Goal: Transaction & Acquisition: Register for event/course

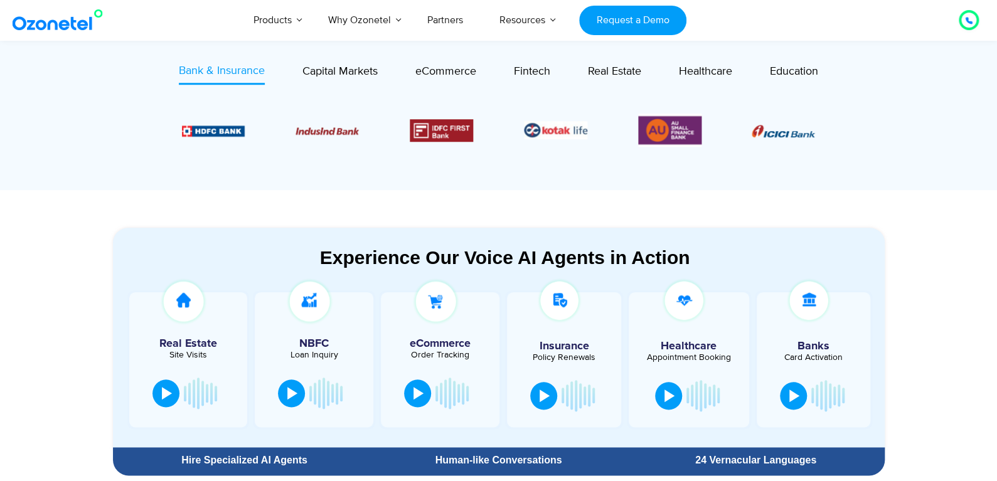
scroll to position [564, 0]
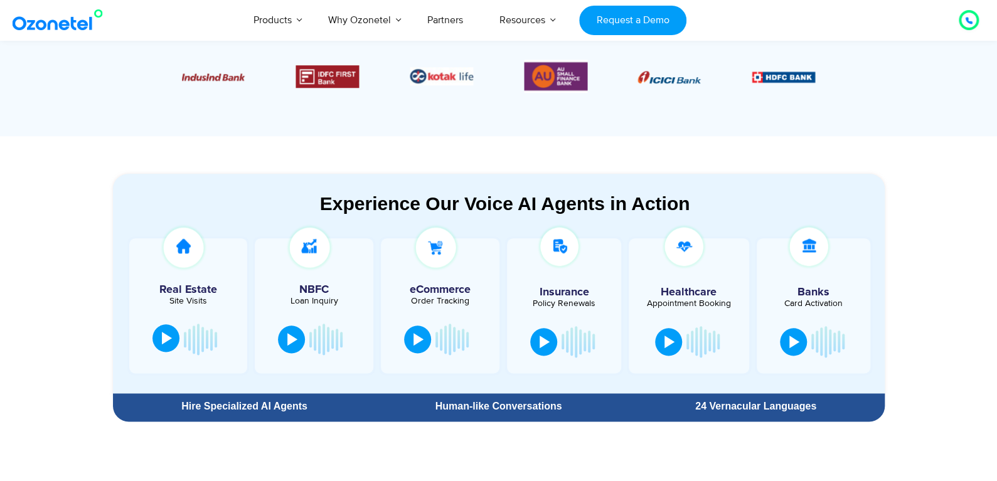
click at [162, 336] on div at bounding box center [167, 338] width 10 height 13
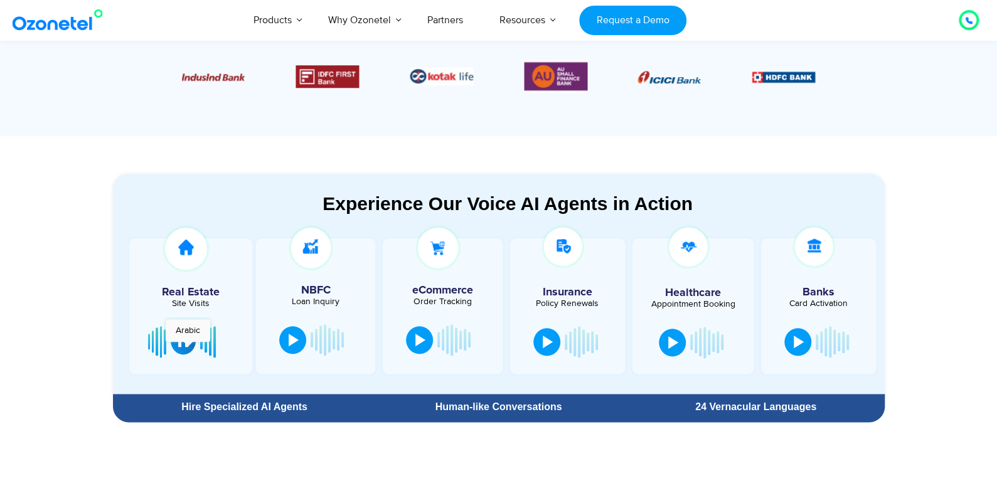
click at [188, 348] on button at bounding box center [183, 341] width 25 height 28
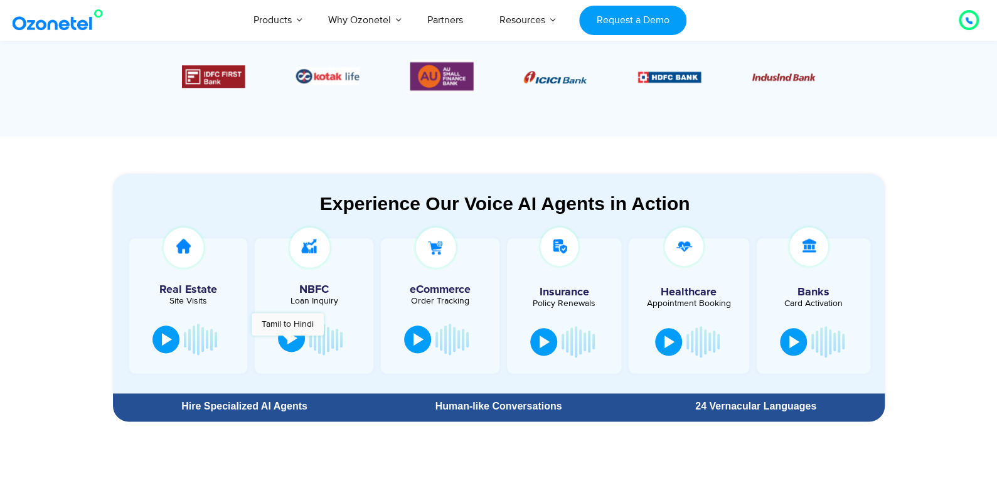
click at [287, 341] on div at bounding box center [292, 338] width 10 height 13
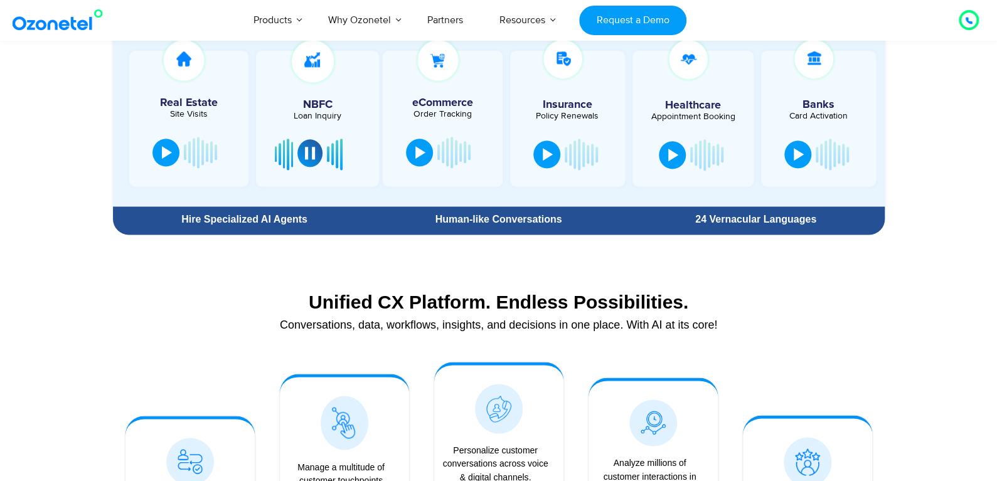
scroll to position [752, 0]
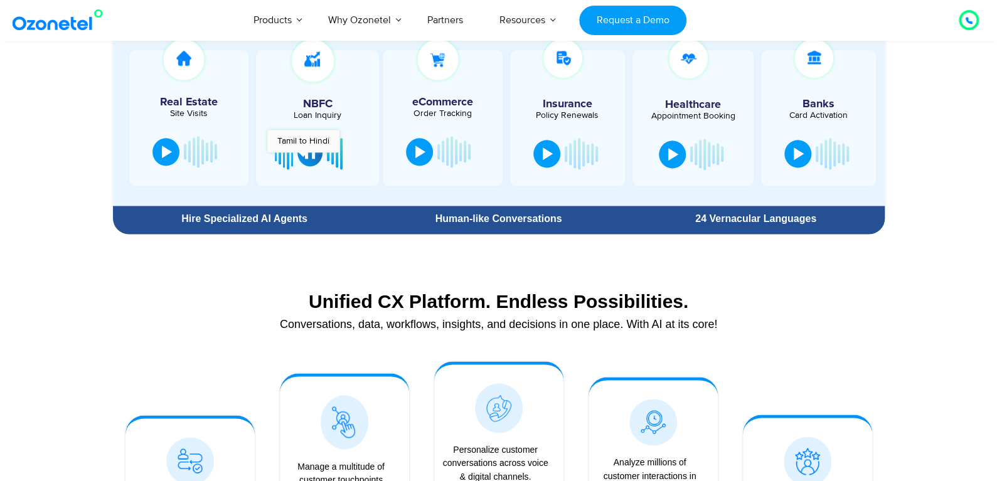
click at [303, 158] on button at bounding box center [309, 153] width 25 height 28
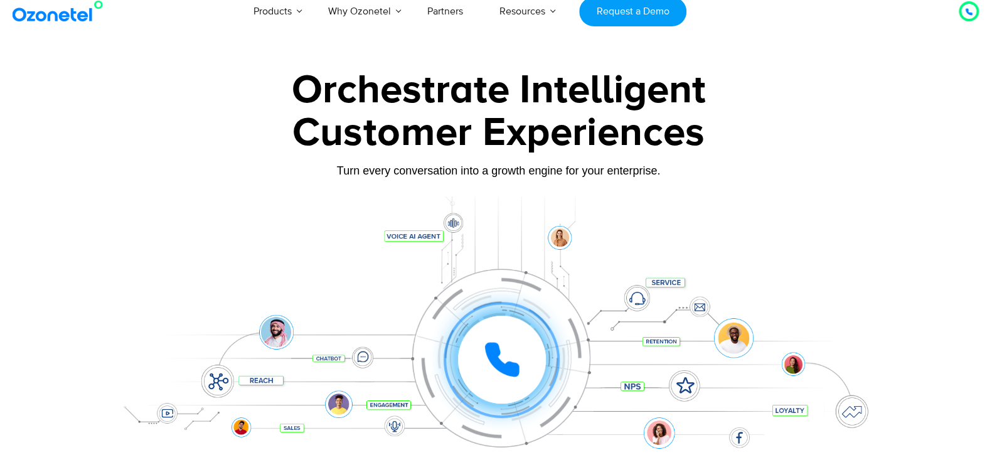
scroll to position [0, 0]
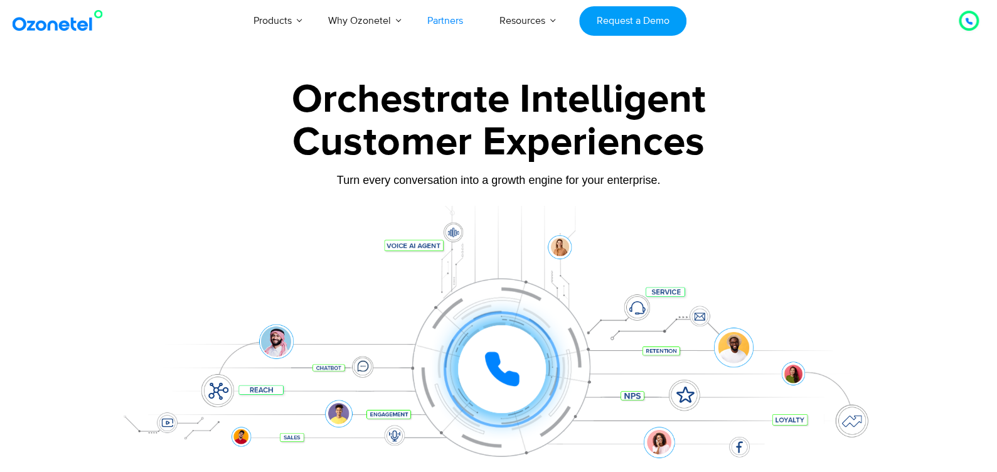
click at [454, 26] on link "Partners" at bounding box center [445, 20] width 72 height 41
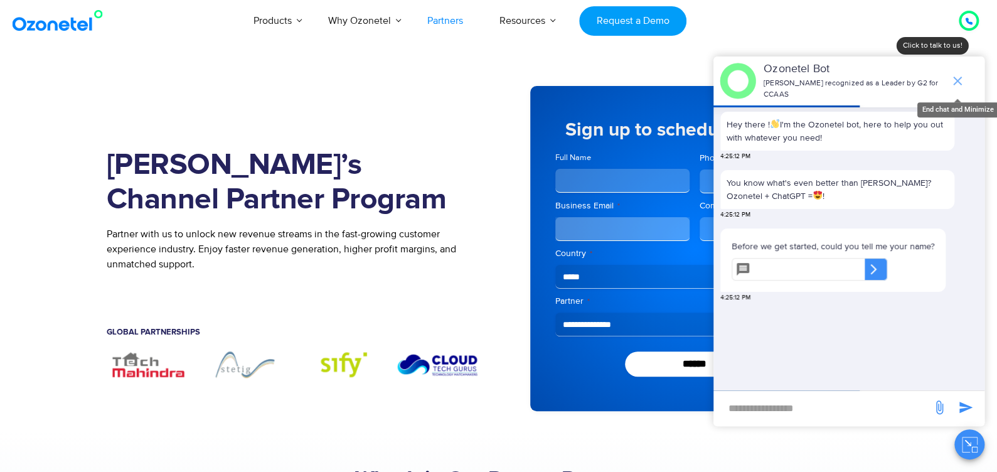
click at [957, 73] on icon "end chat or minimize" at bounding box center [957, 80] width 15 height 15
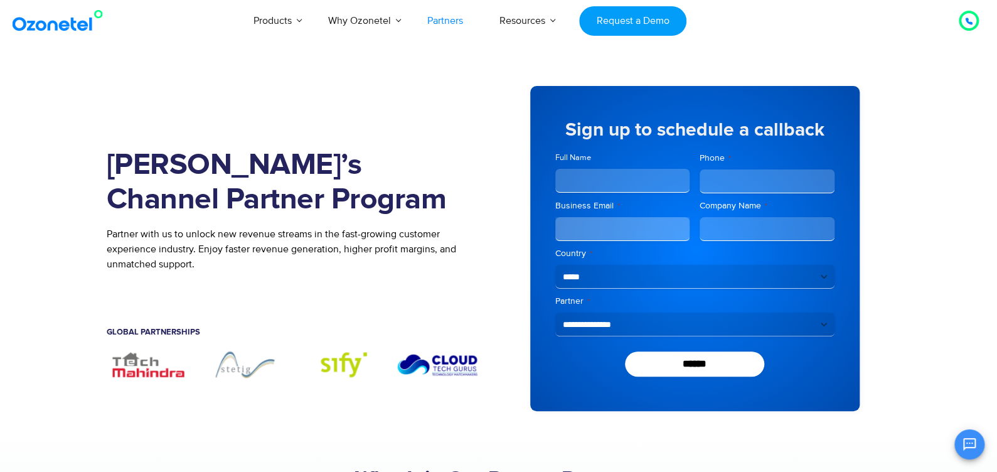
click at [812, 322] on select "**********" at bounding box center [694, 324] width 279 height 24
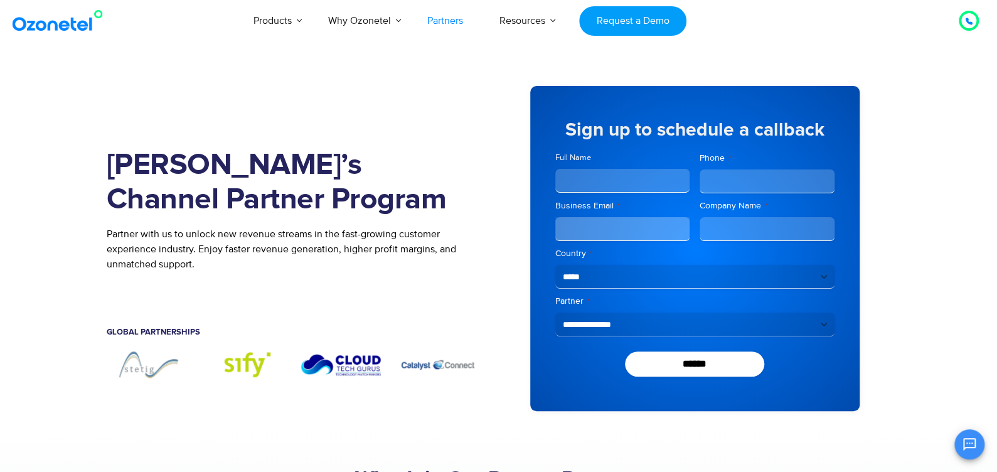
click at [916, 272] on section "Join Ozonetel’s Channel Partner Program Partner with us to unlock new revenue s…" at bounding box center [498, 248] width 997 height 363
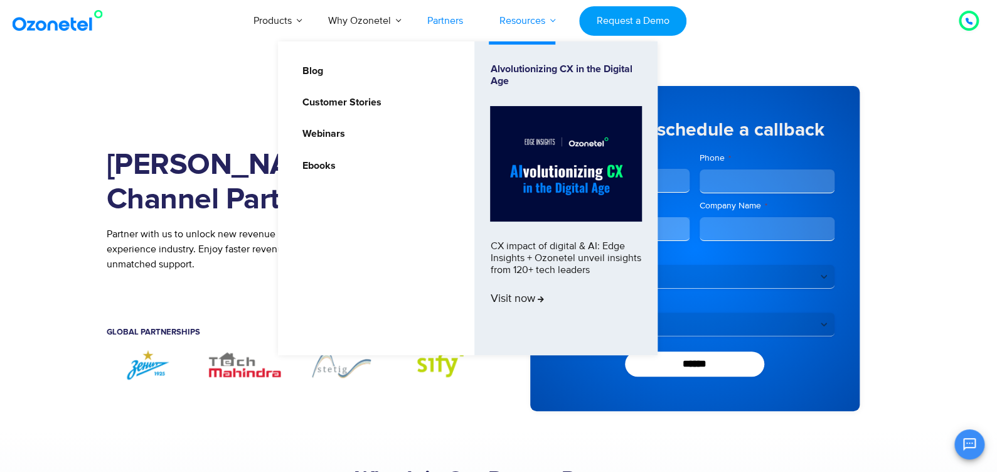
scroll to position [0, 24]
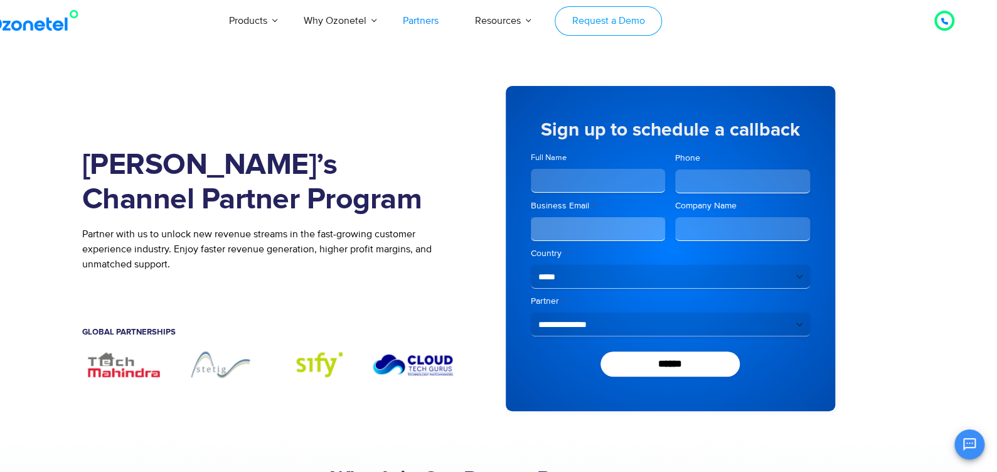
click at [627, 24] on link "Request a Demo" at bounding box center [608, 20] width 107 height 29
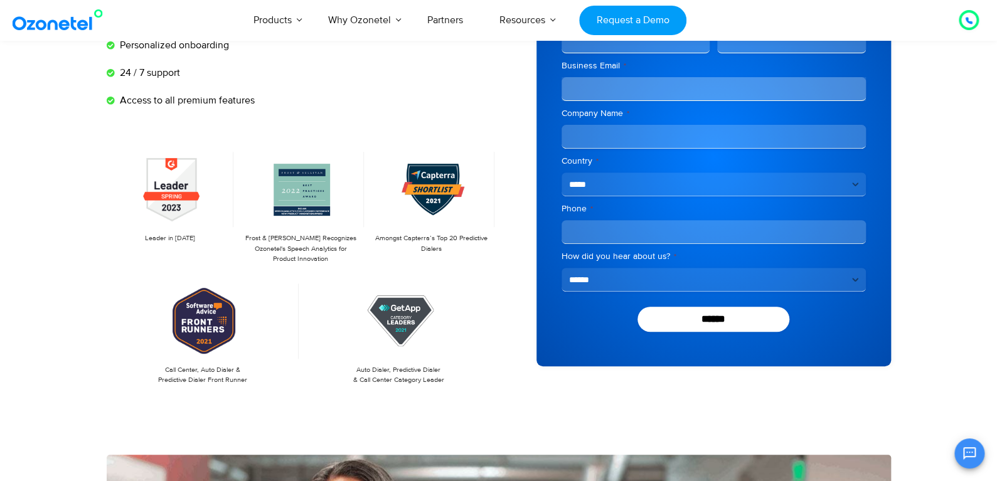
scroll to position [188, 0]
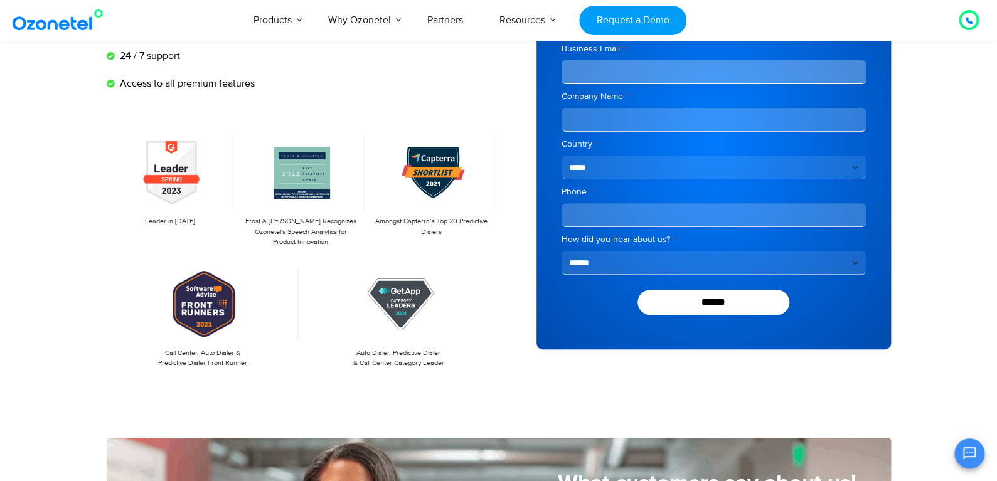
click at [830, 262] on select "**********" at bounding box center [713, 263] width 304 height 24
click at [839, 258] on select "**********" at bounding box center [713, 263] width 304 height 24
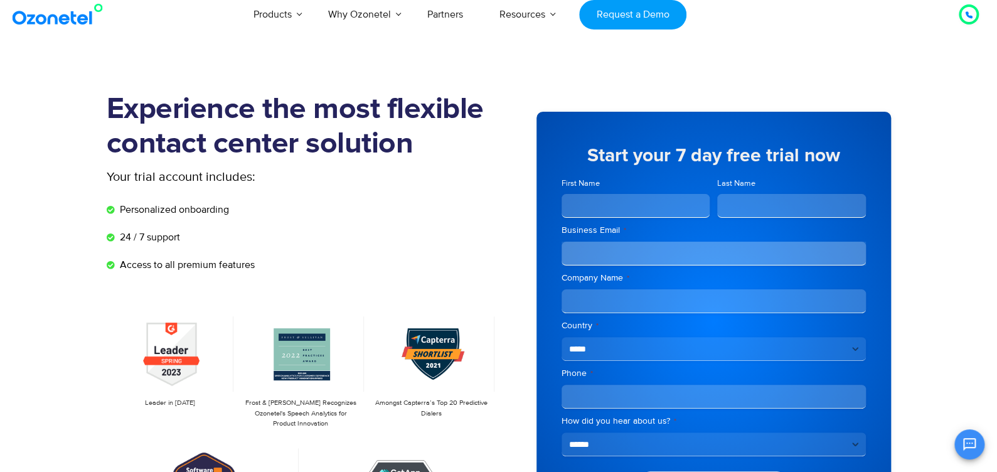
scroll to position [0, 0]
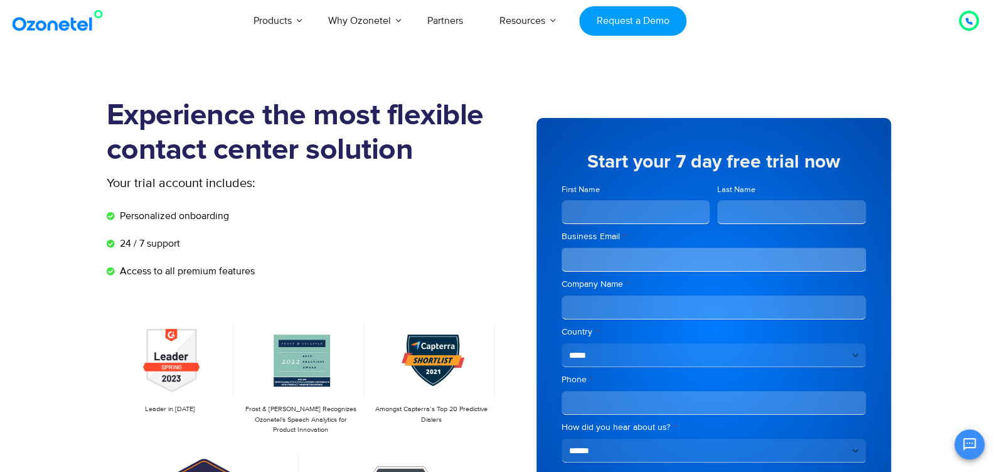
click at [657, 210] on input "First Name" at bounding box center [635, 212] width 149 height 24
type input "********"
type input "*****"
type input "**********"
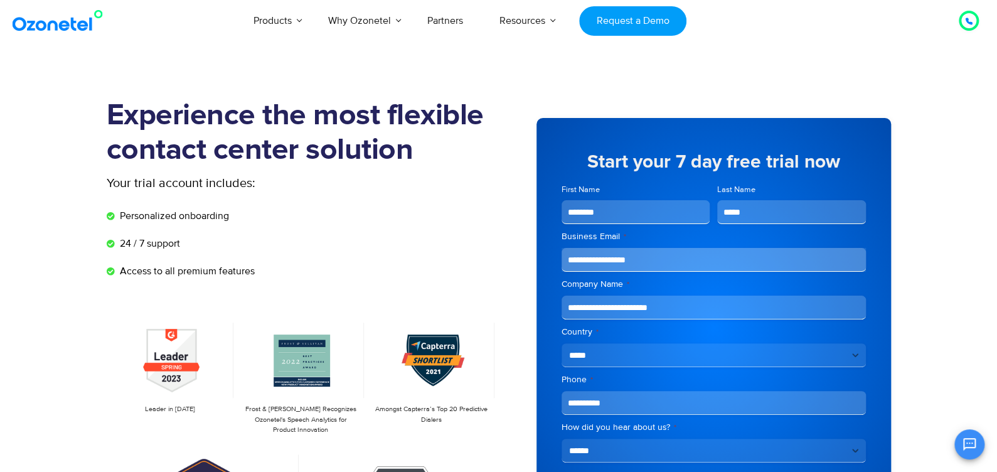
type input "**********"
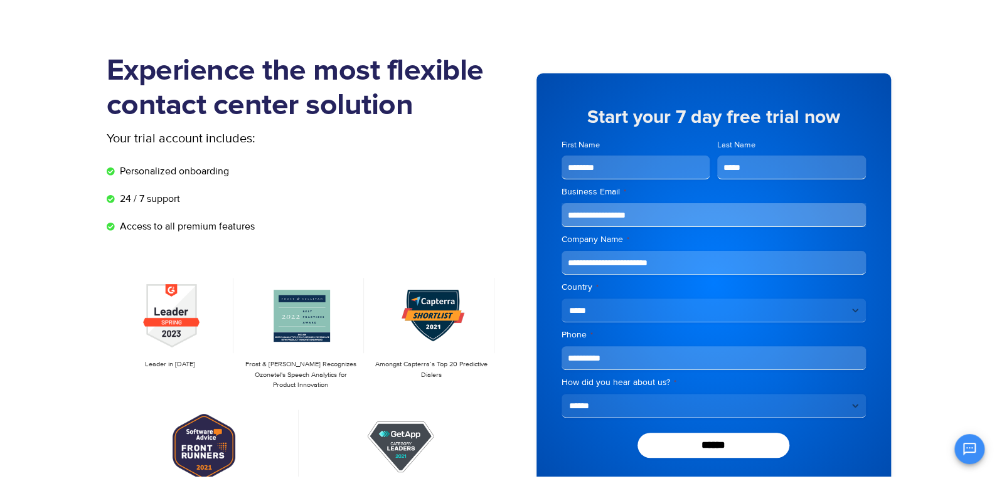
scroll to position [250, 0]
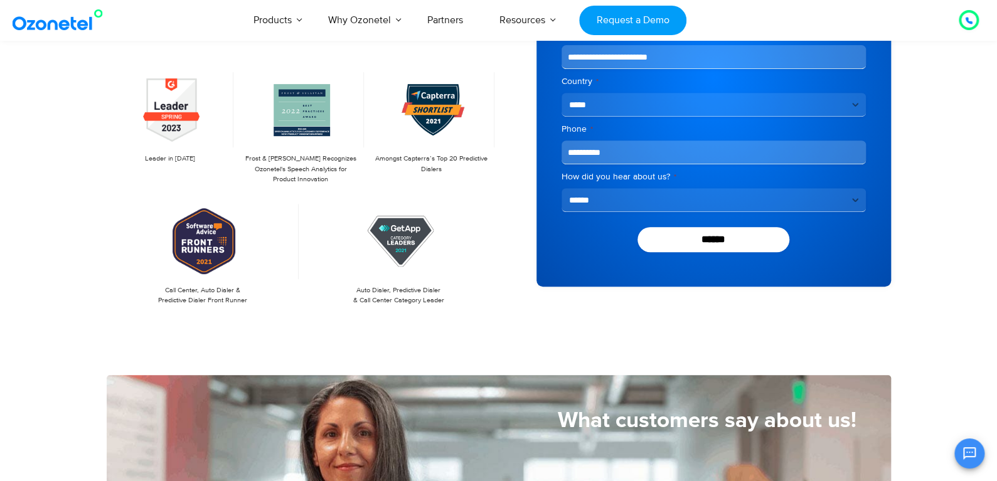
click at [833, 205] on select "**********" at bounding box center [713, 200] width 304 height 24
click at [876, 192] on div "**********" at bounding box center [713, 78] width 354 height 420
click at [742, 237] on input "******" at bounding box center [713, 239] width 152 height 25
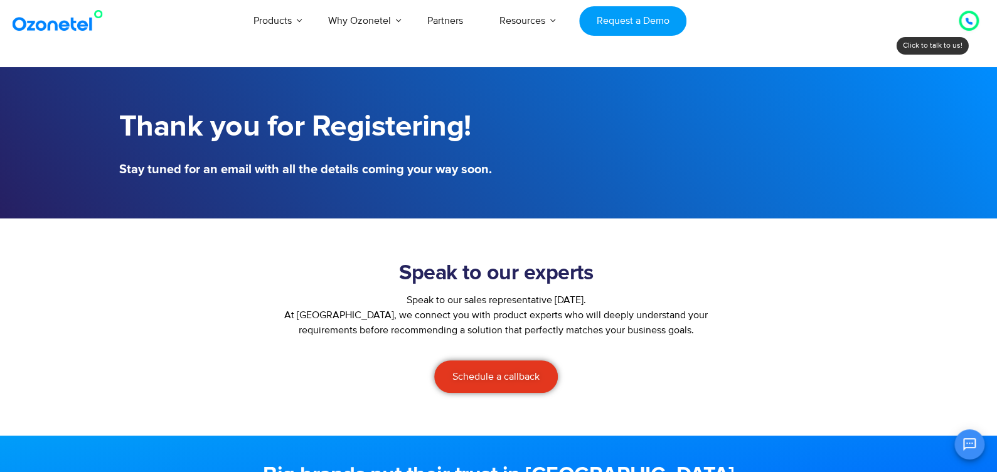
click at [73, 24] on img at bounding box center [60, 20] width 102 height 23
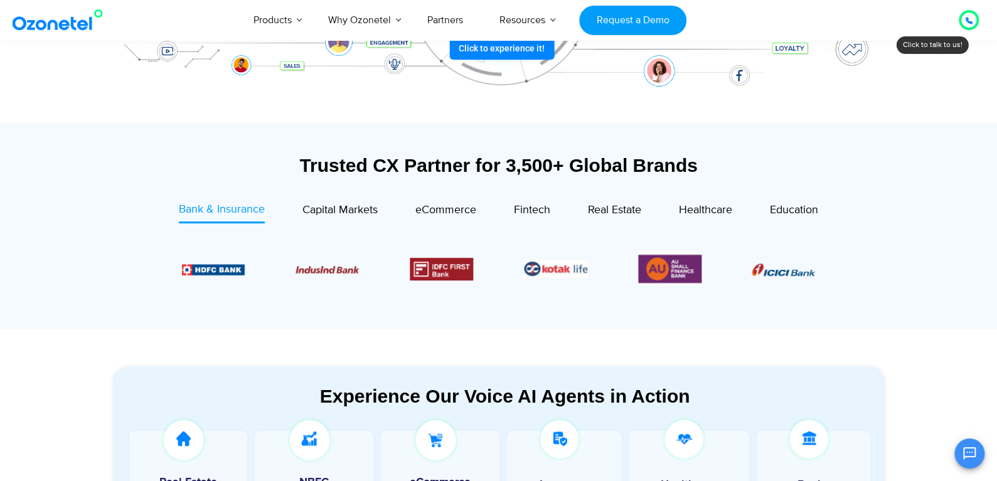
scroll to position [376, 0]
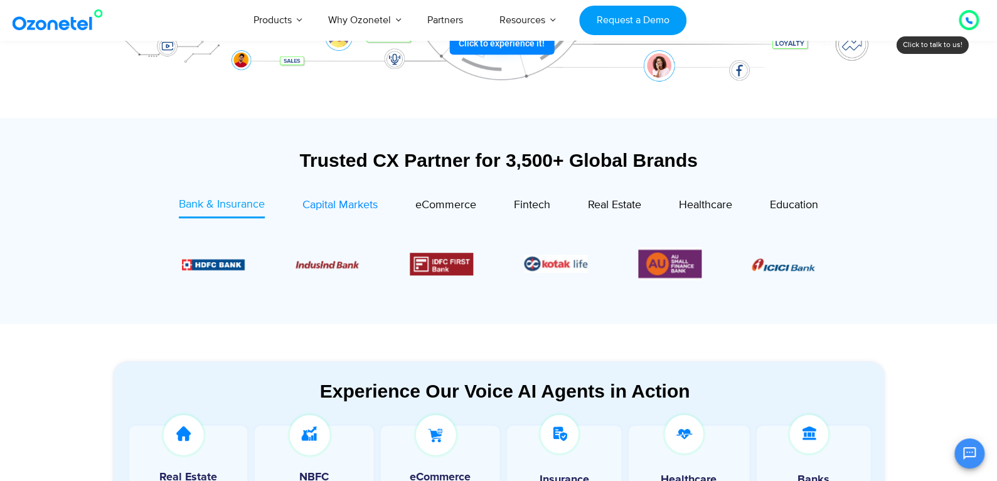
click at [352, 200] on span "Capital Markets" at bounding box center [339, 205] width 75 height 14
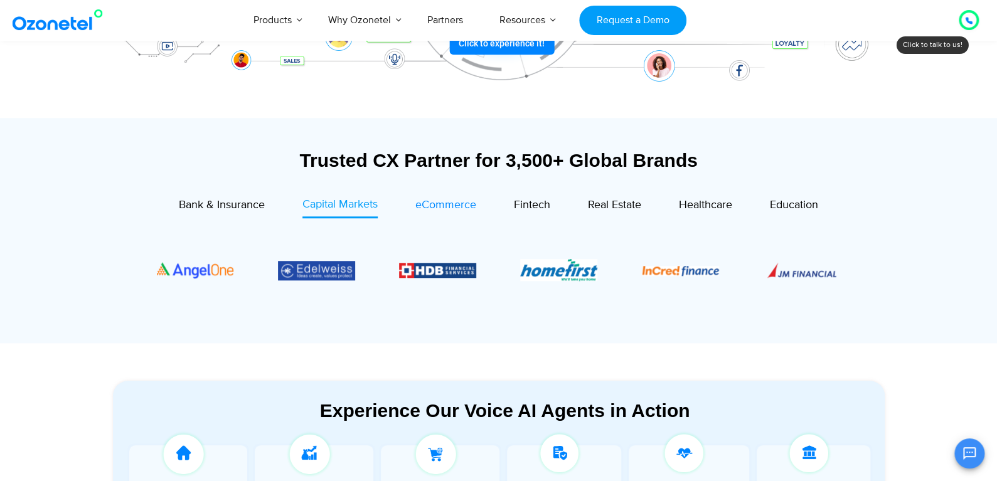
click at [459, 205] on span "eCommerce" at bounding box center [445, 205] width 61 height 14
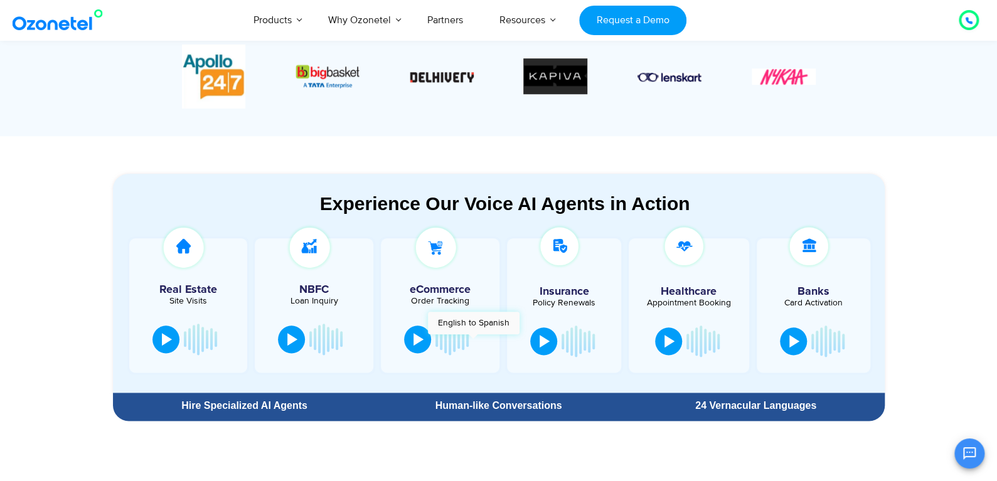
scroll to position [564, 0]
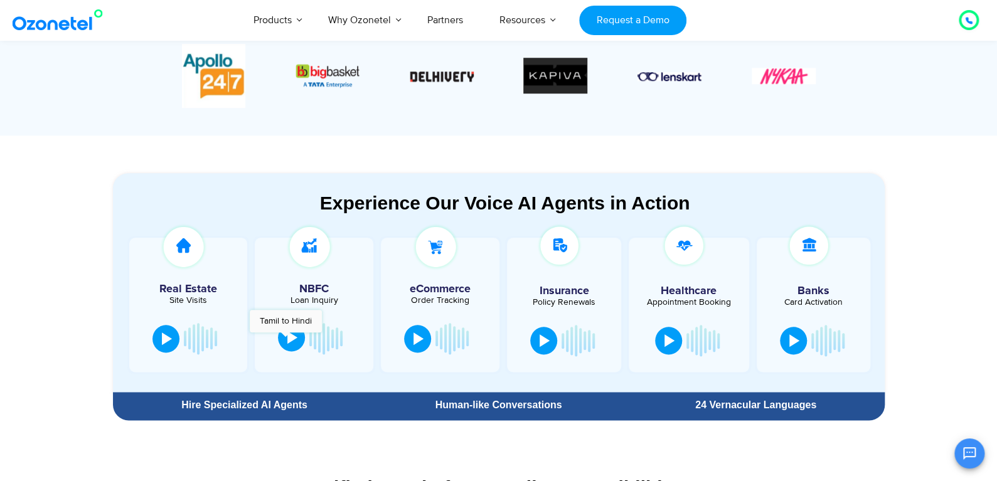
click at [286, 339] on button at bounding box center [291, 338] width 27 height 28
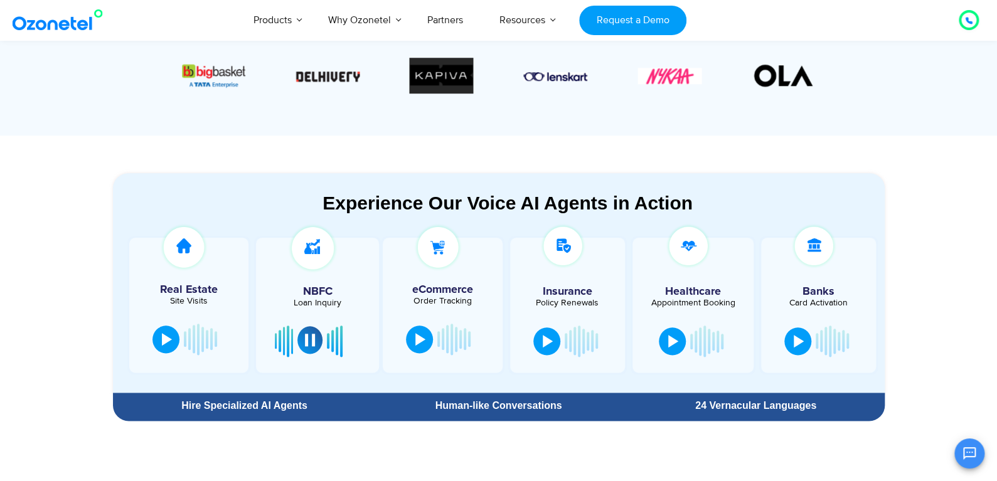
click at [308, 339] on div at bounding box center [310, 340] width 10 height 13
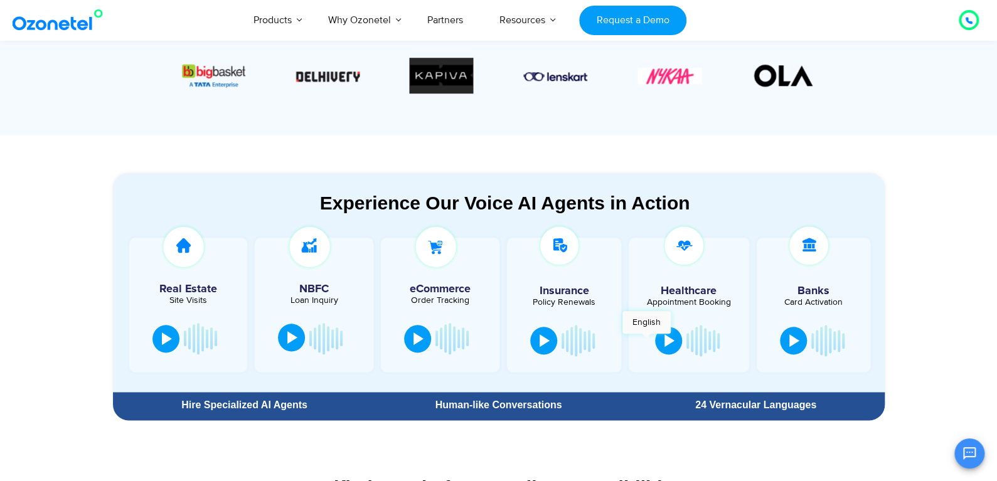
scroll to position [314, 0]
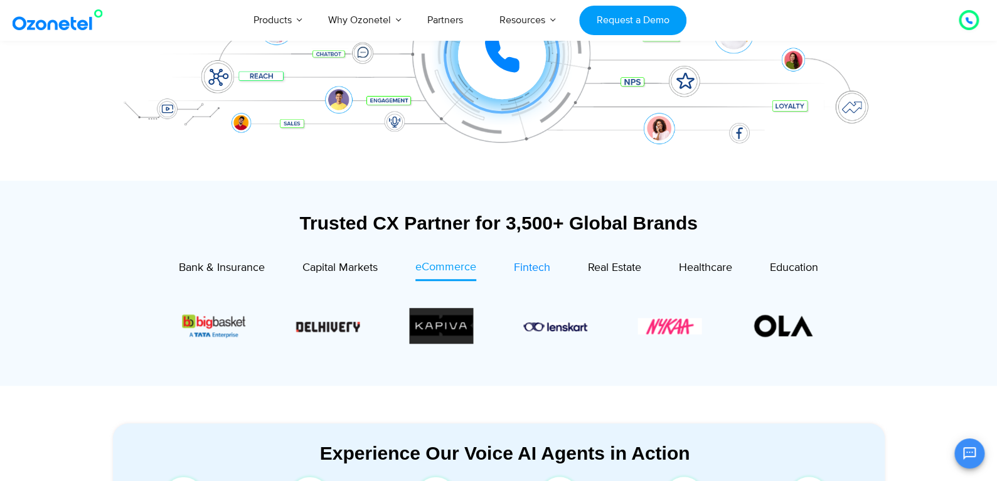
click at [541, 264] on span "Fintech" at bounding box center [532, 268] width 36 height 14
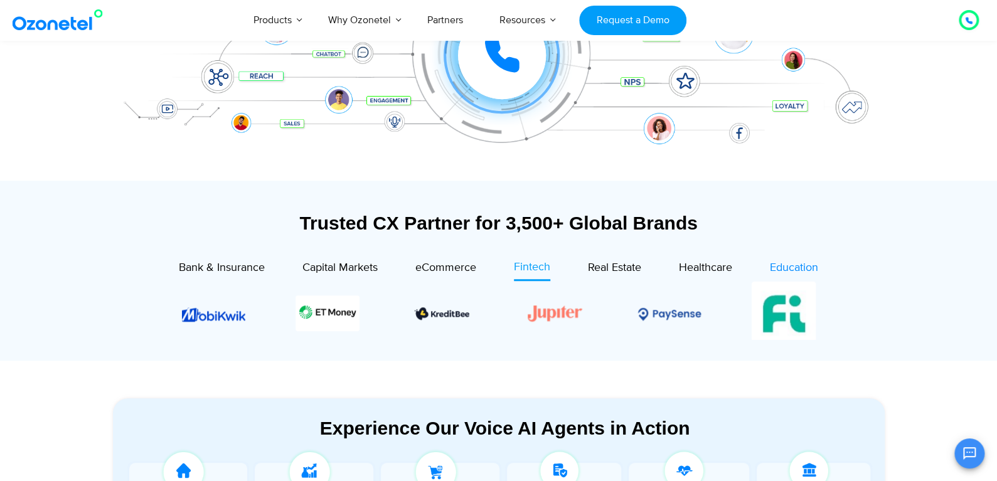
click at [792, 267] on span "Education" at bounding box center [794, 268] width 48 height 14
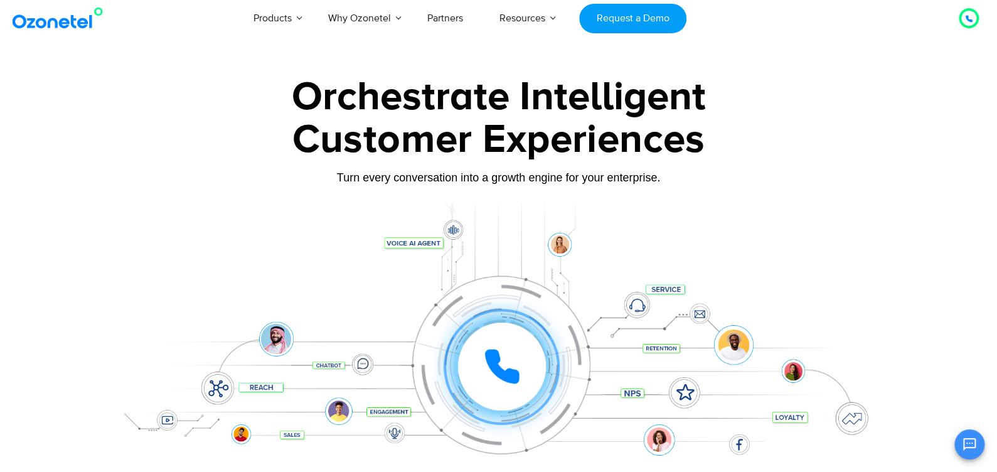
scroll to position [0, 0]
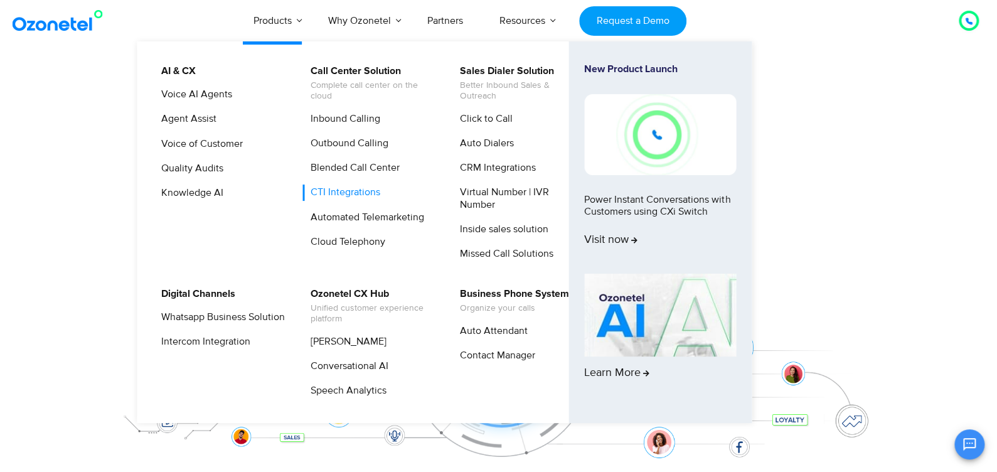
click at [355, 195] on link "CTI Integrations" at bounding box center [342, 192] width 80 height 16
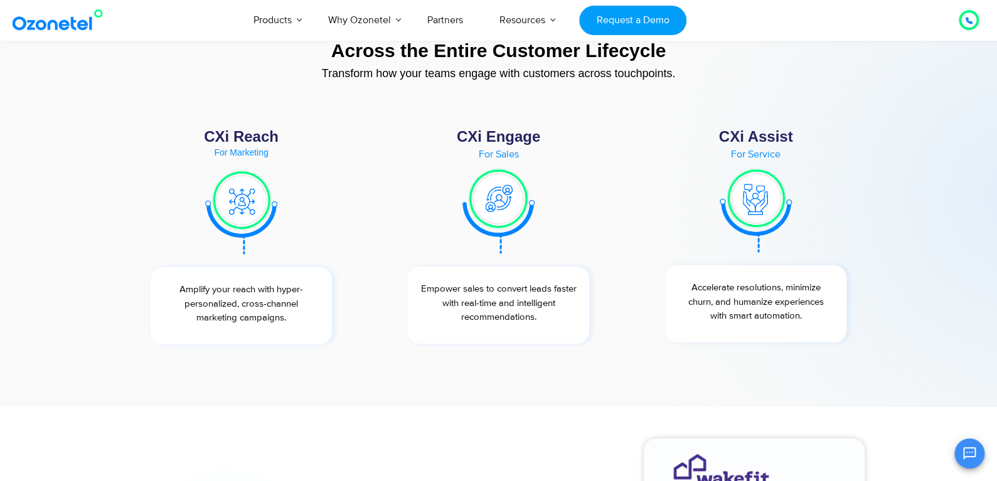
scroll to position [4580, 0]
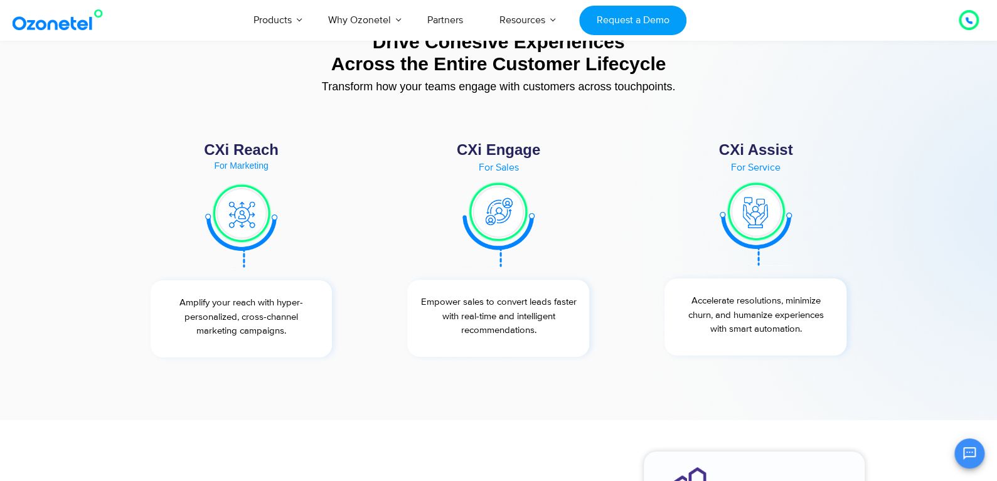
click at [726, 196] on img at bounding box center [756, 223] width 72 height 85
click at [753, 168] on div "For Service" at bounding box center [755, 167] width 207 height 10
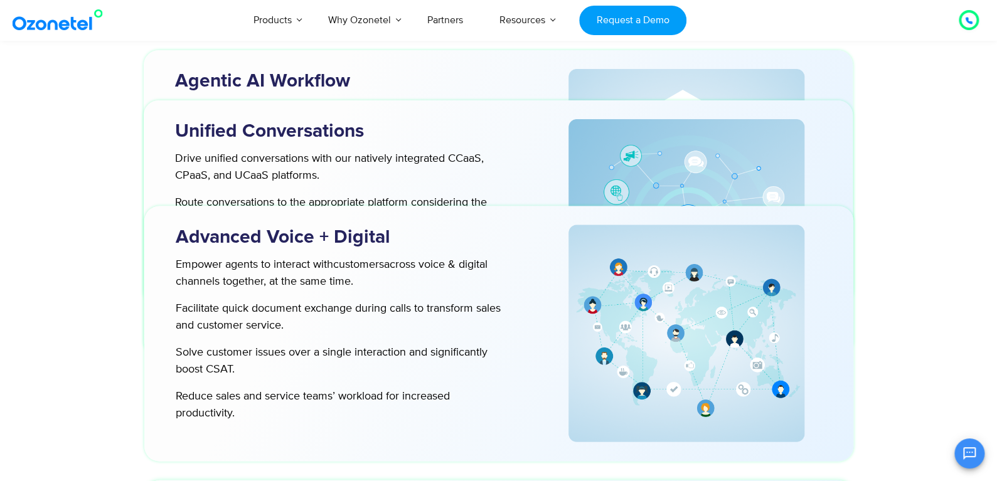
scroll to position [3325, 0]
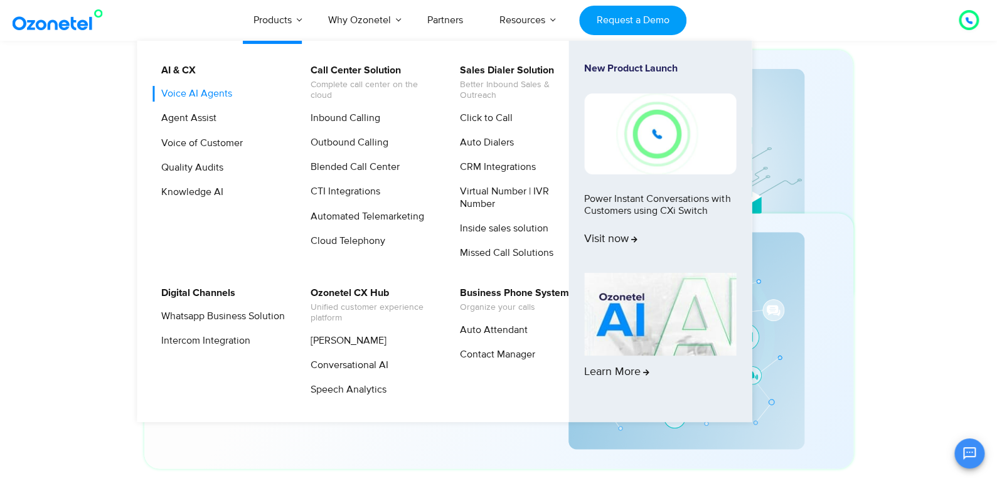
click at [225, 91] on link "Voice AI Agents" at bounding box center [193, 94] width 81 height 16
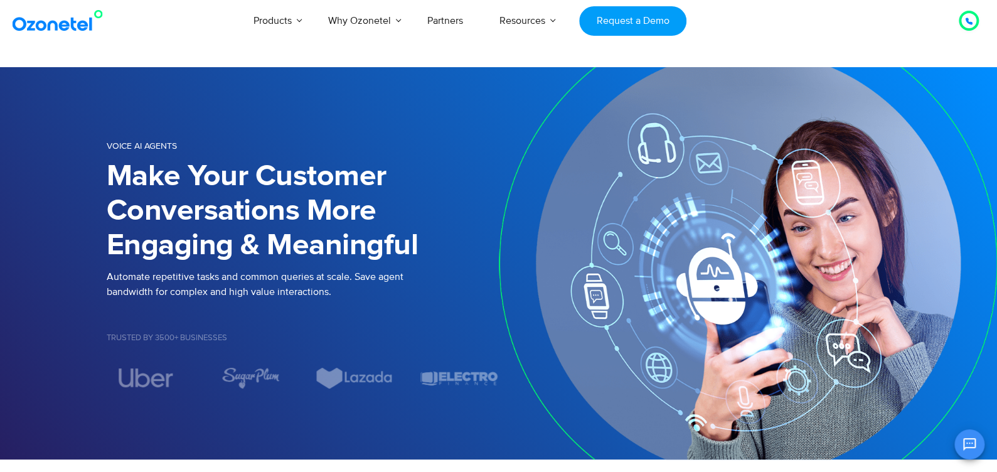
click at [61, 21] on img at bounding box center [60, 20] width 102 height 23
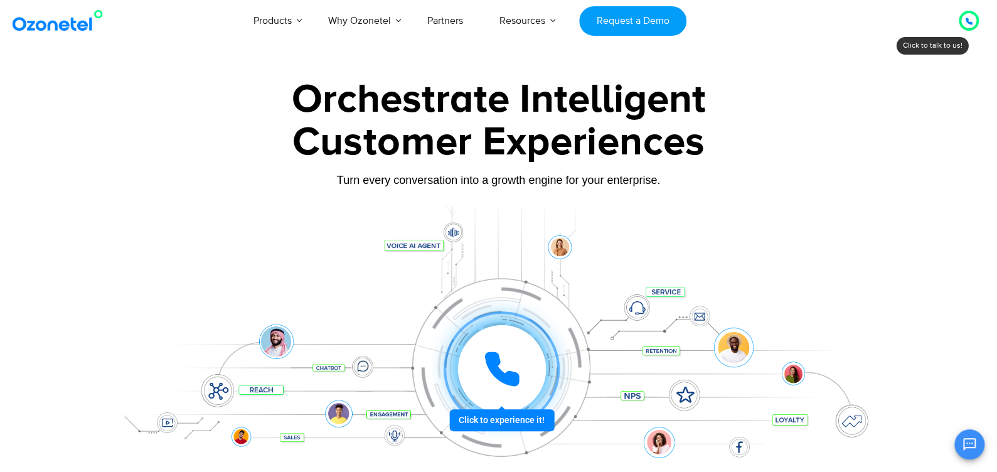
scroll to position [123, 0]
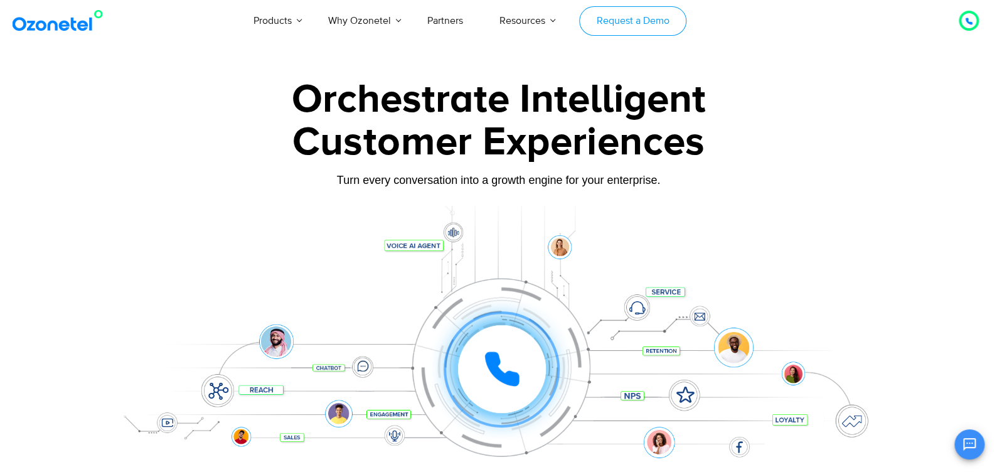
click at [639, 24] on link "Request a Demo" at bounding box center [632, 20] width 107 height 29
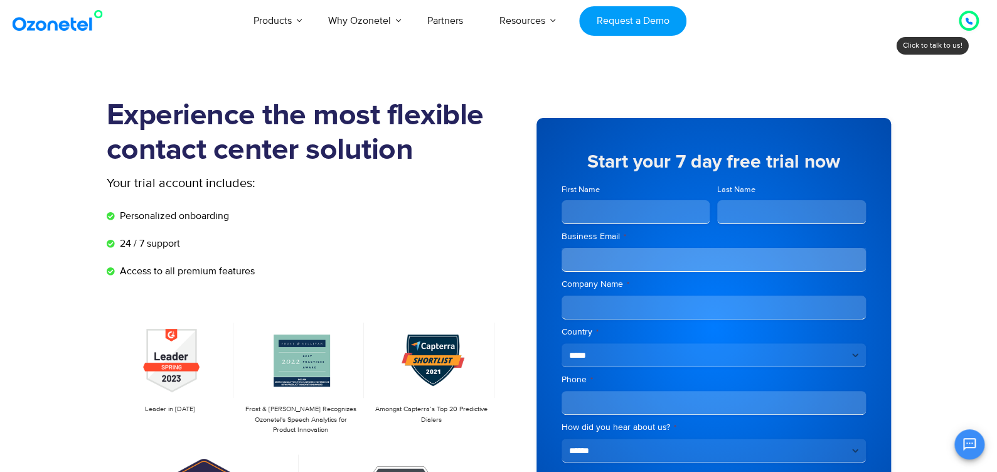
click at [967, 19] on icon at bounding box center [969, 21] width 6 height 6
click at [971, 21] on icon at bounding box center [969, 22] width 8 height 8
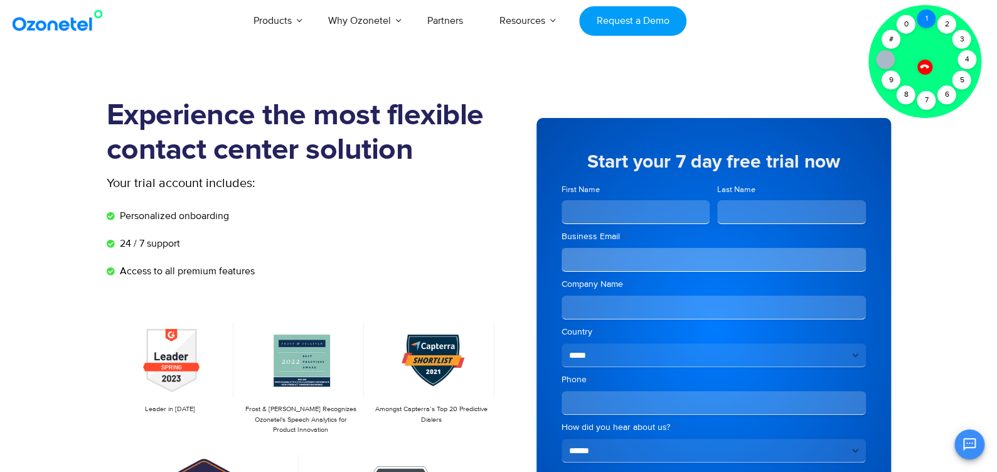
click at [930, 21] on div "1" at bounding box center [926, 18] width 19 height 19
drag, startPoint x: 882, startPoint y: 59, endPoint x: 921, endPoint y: 12, distance: 61.0
click at [928, 14] on div "1" at bounding box center [926, 18] width 19 height 19
click at [920, 58] on div at bounding box center [924, 61] width 113 height 113
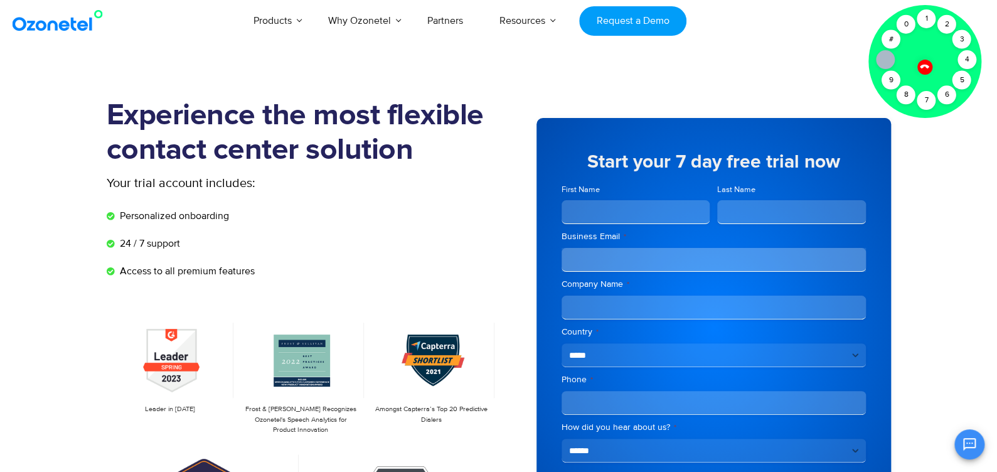
click at [923, 66] on icon at bounding box center [924, 66] width 9 height 9
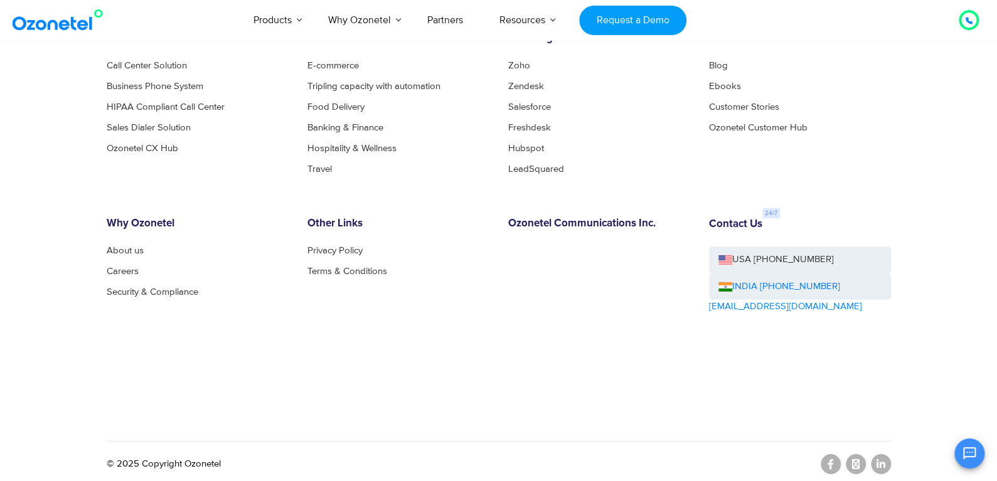
scroll to position [2033, 0]
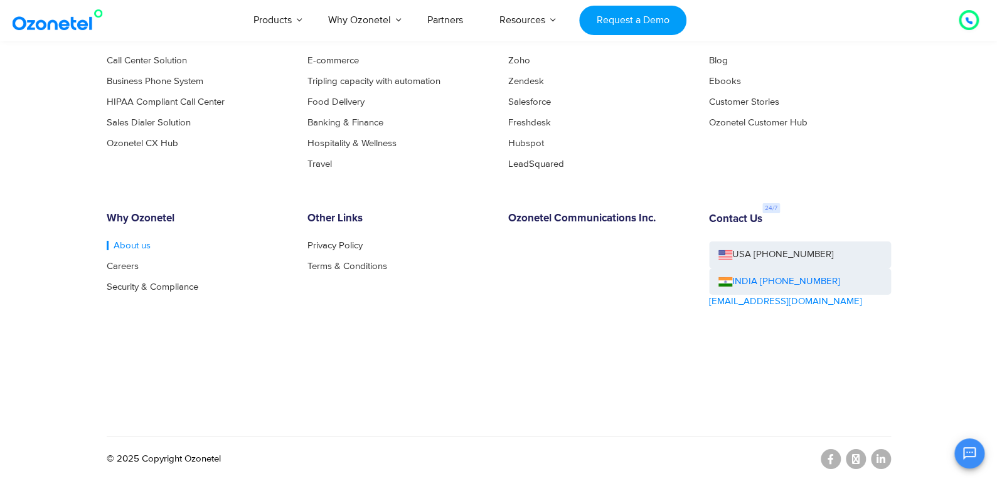
click at [130, 244] on link "About us" at bounding box center [129, 245] width 44 height 9
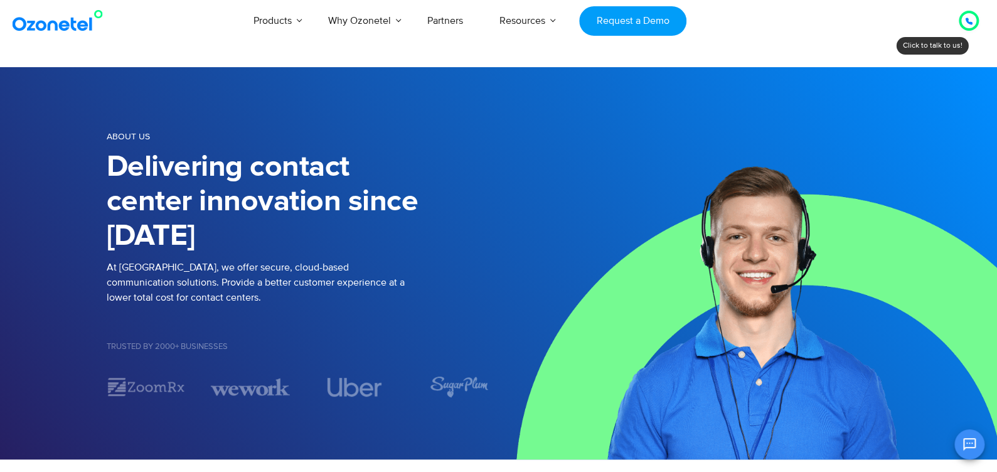
click at [82, 24] on img at bounding box center [60, 20] width 102 height 23
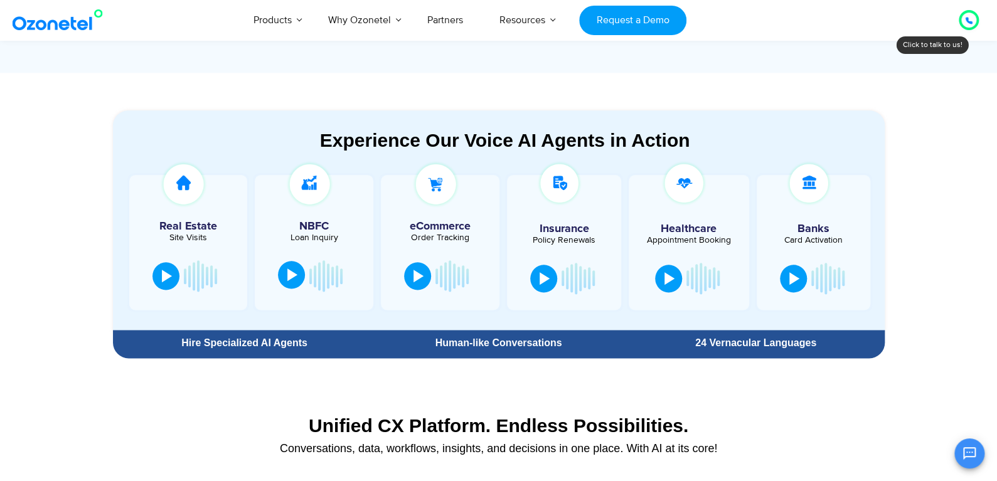
click at [285, 274] on button at bounding box center [291, 275] width 27 height 28
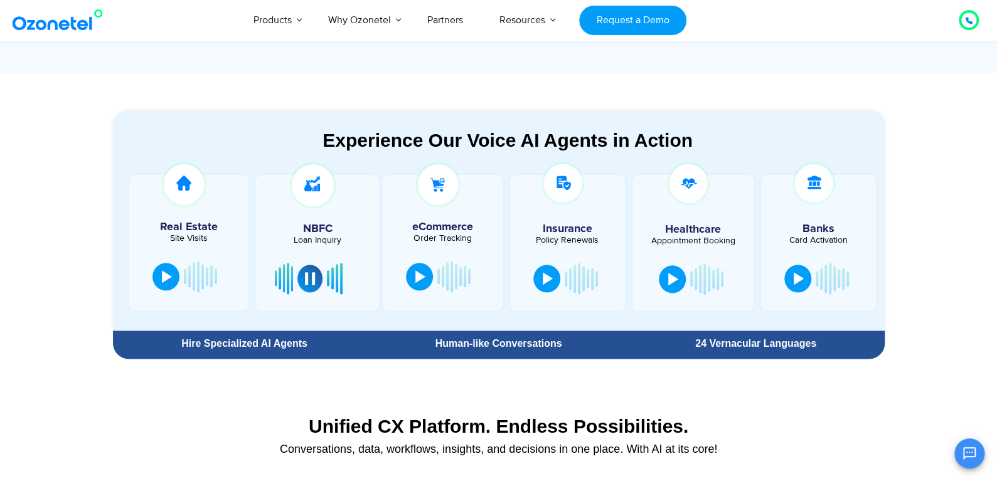
click at [925, 186] on section "Experience Our Voice AI Agents in Action Real Estate Site Visits NBFC Loan Inqu…" at bounding box center [498, 219] width 997 height 292
click at [418, 277] on div at bounding box center [420, 275] width 10 height 13
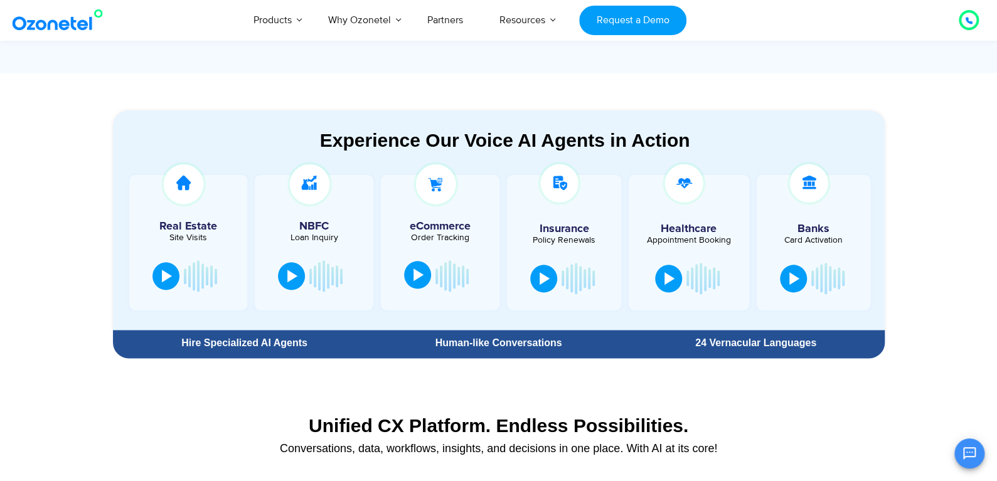
click at [418, 277] on div at bounding box center [418, 275] width 10 height 13
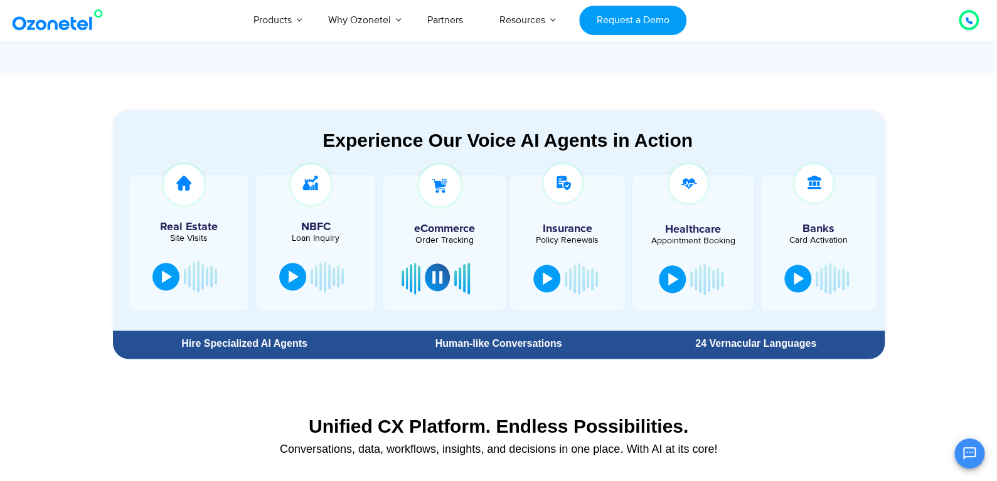
click at [441, 283] on button at bounding box center [437, 277] width 25 height 28
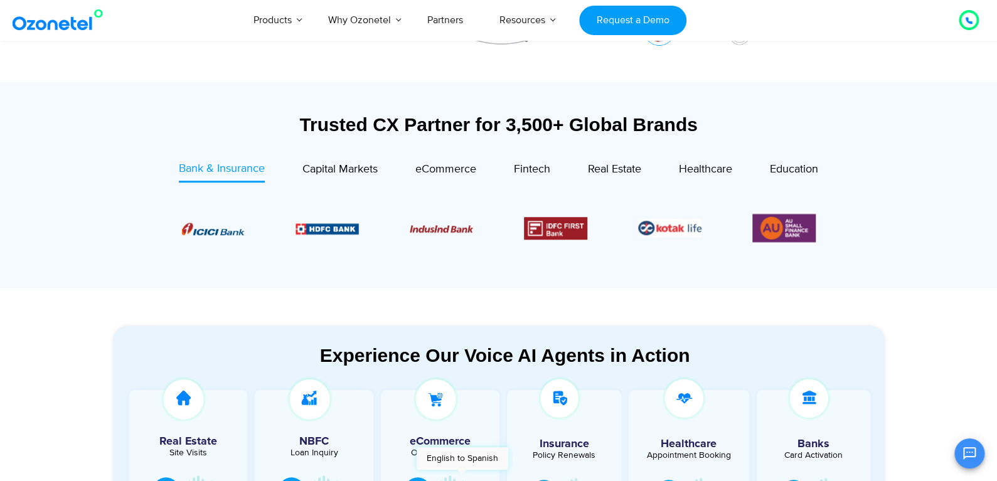
scroll to position [627, 0]
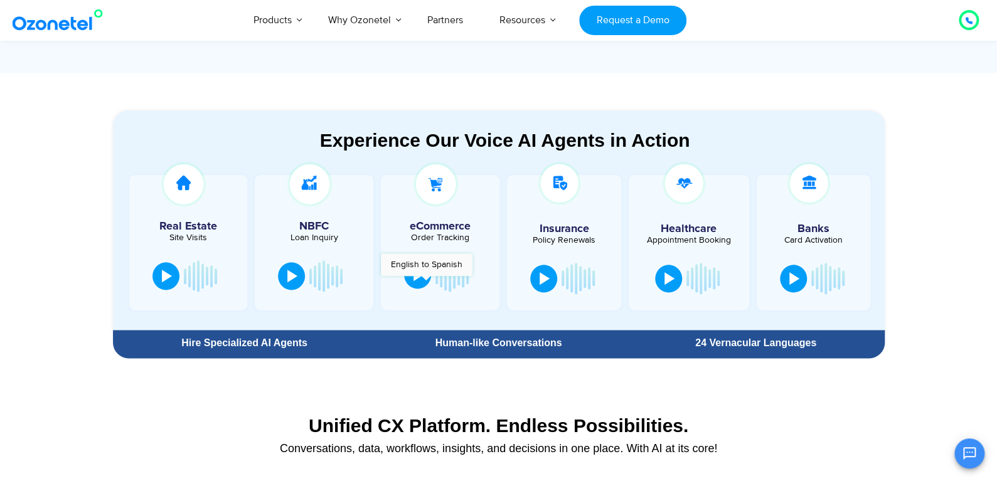
click at [425, 282] on button at bounding box center [417, 275] width 27 height 28
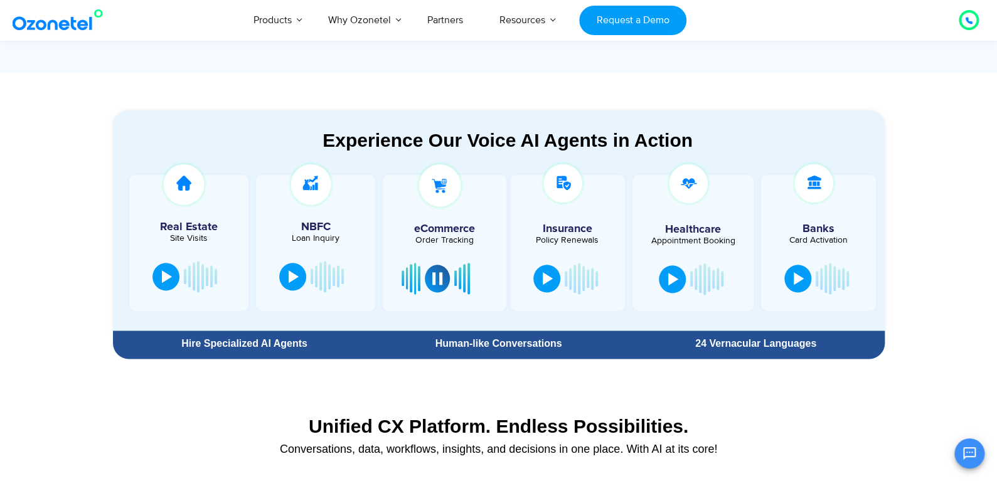
click at [935, 142] on section "Experience Our Voice AI Agents in Action Real Estate Site Visits NBFC Loan Inqu…" at bounding box center [498, 219] width 997 height 292
click at [555, 282] on button at bounding box center [546, 277] width 27 height 28
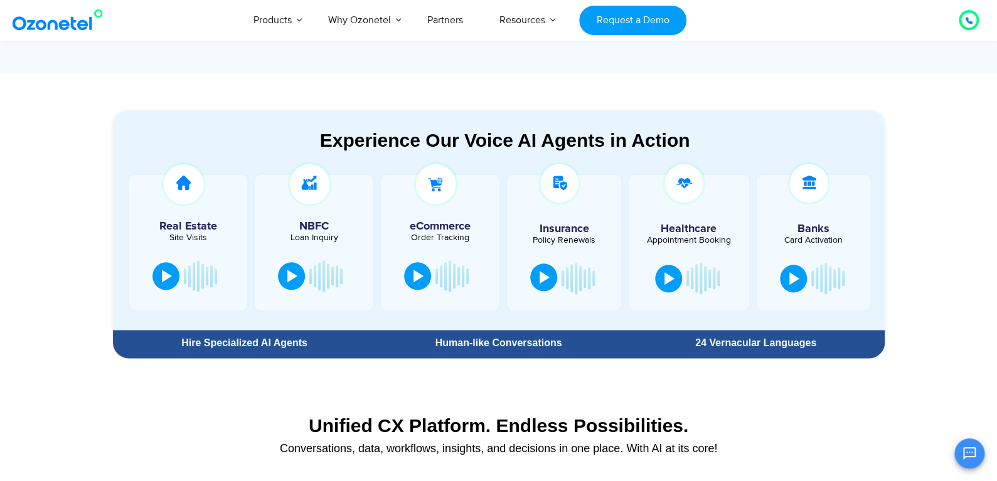
click at [549, 282] on button at bounding box center [543, 277] width 27 height 28
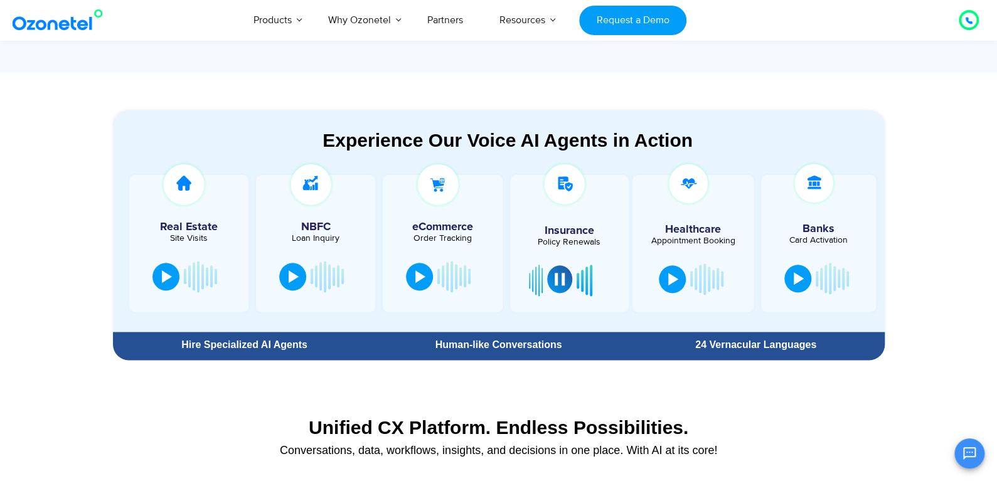
click at [549, 282] on button at bounding box center [559, 279] width 25 height 28
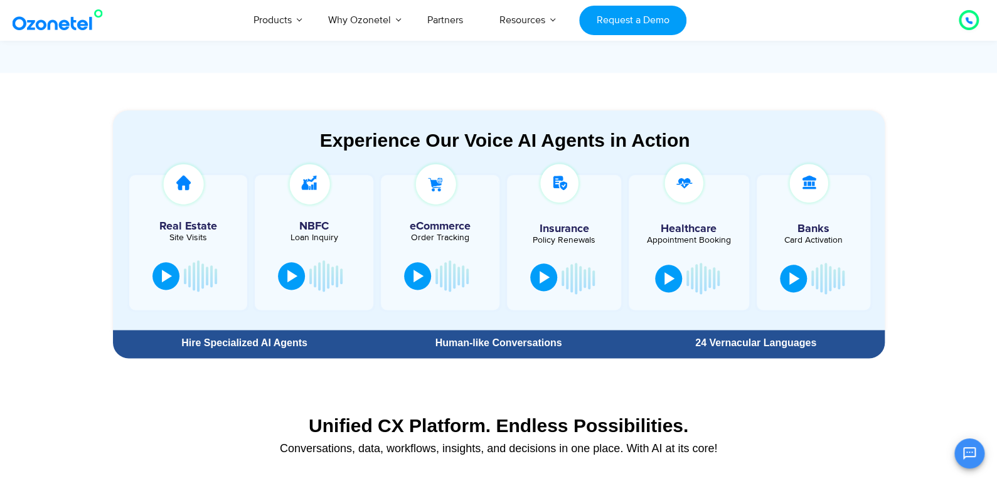
click at [551, 279] on button at bounding box center [543, 277] width 27 height 28
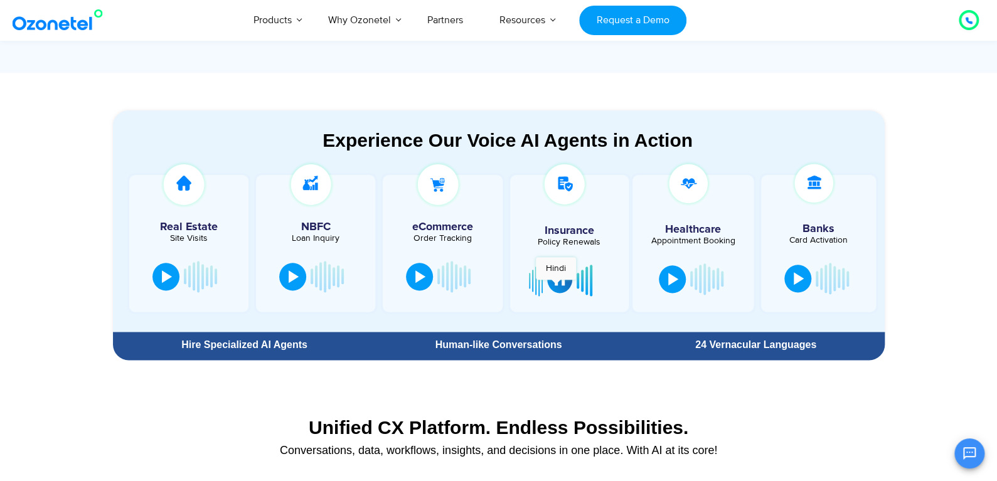
click at [556, 286] on button at bounding box center [559, 279] width 25 height 28
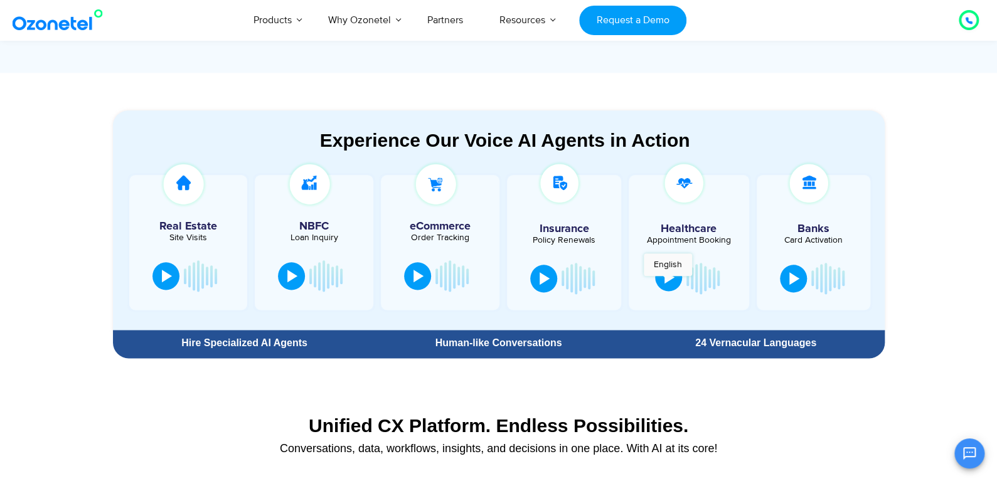
click at [668, 282] on button at bounding box center [668, 277] width 27 height 28
click at [794, 274] on div at bounding box center [794, 277] width 10 height 13
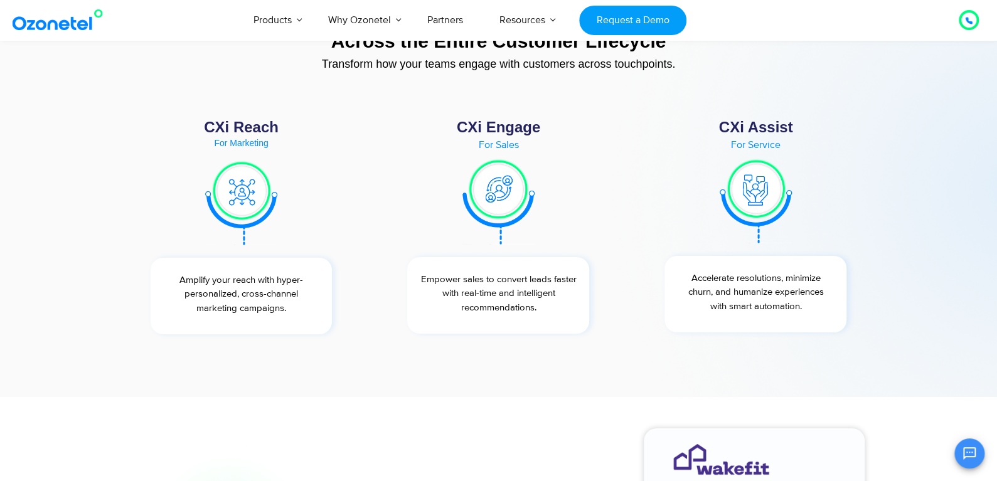
scroll to position [4956, 0]
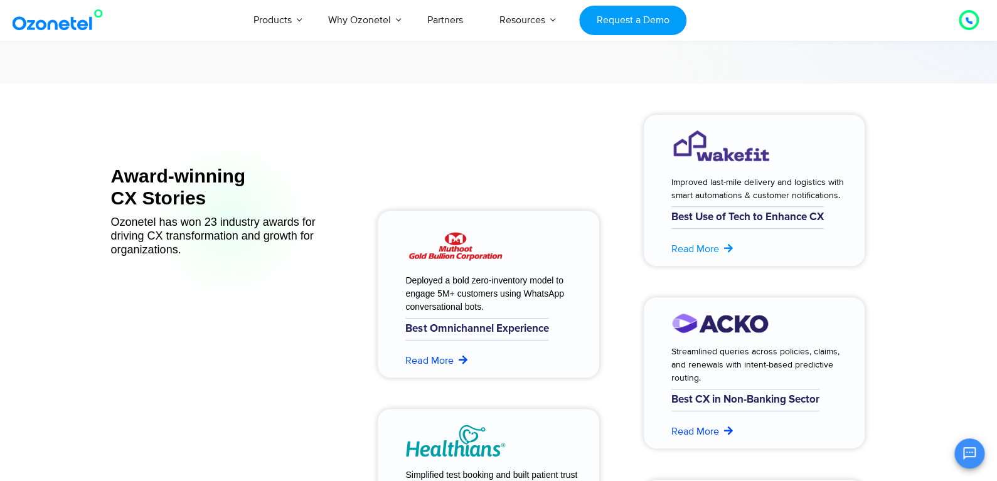
click at [700, 247] on link "Read More" at bounding box center [702, 249] width 63 height 15
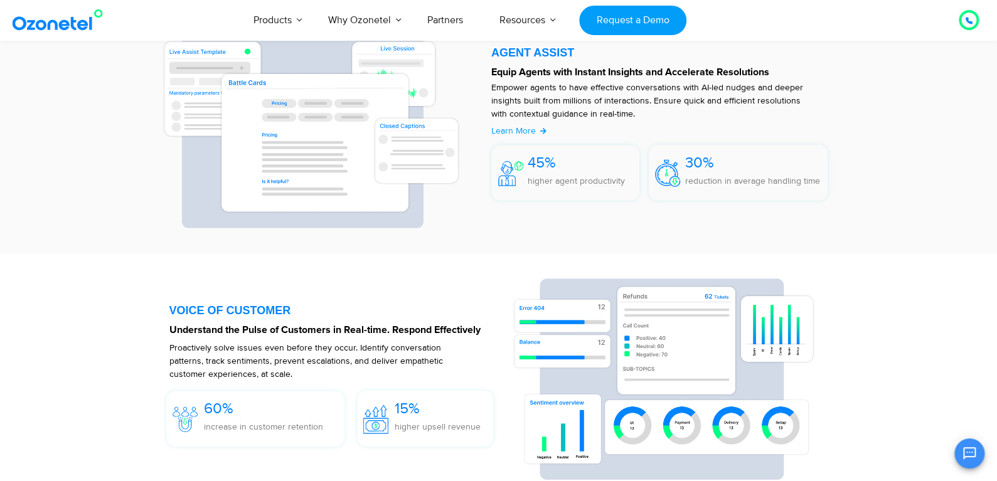
scroll to position [1317, 0]
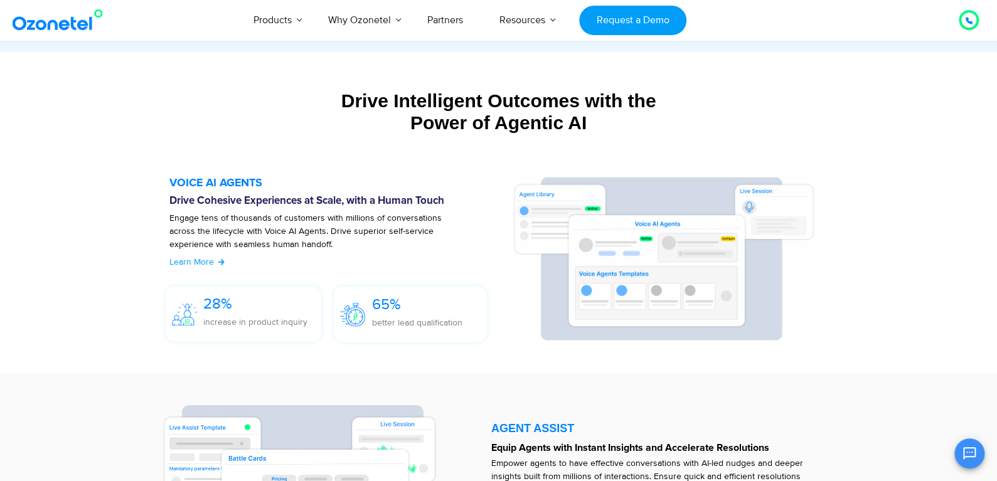
click at [47, 19] on img at bounding box center [60, 20] width 102 height 23
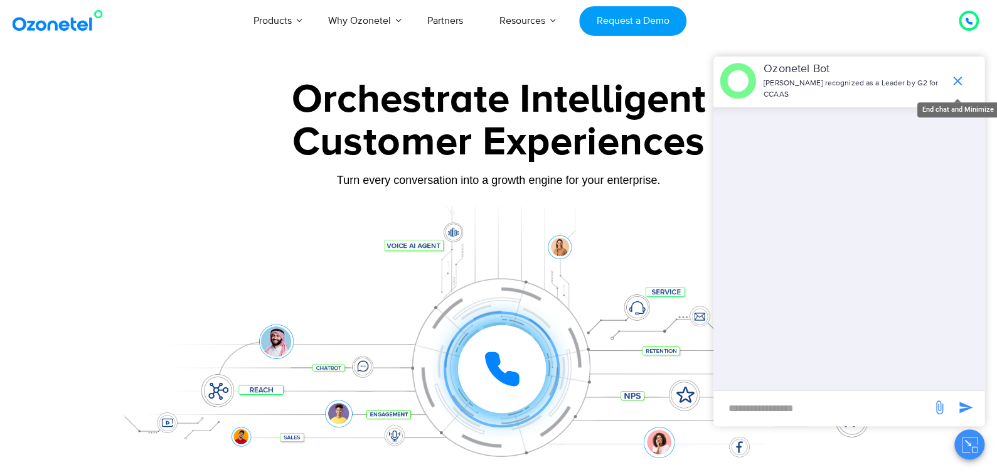
click at [957, 77] on icon "end chat or minimize" at bounding box center [957, 81] width 9 height 9
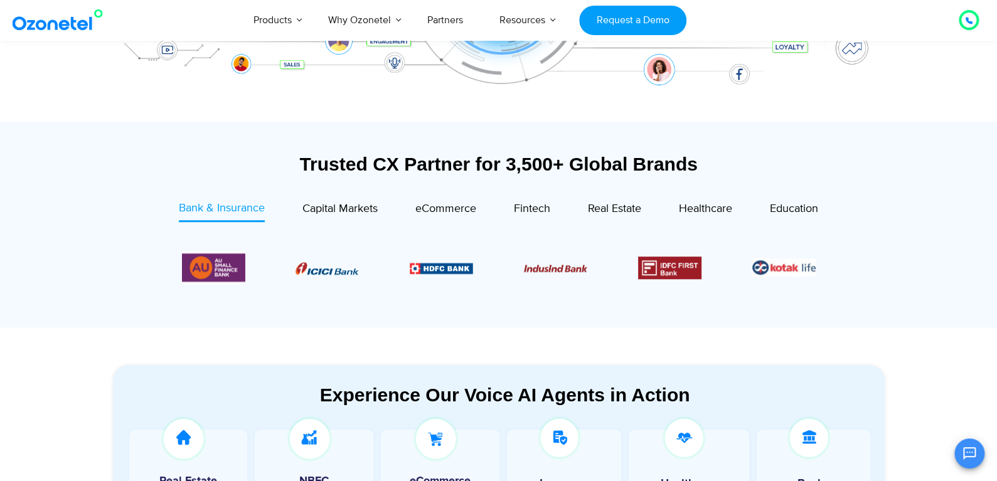
scroll to position [125, 0]
